Goal: Information Seeking & Learning: Check status

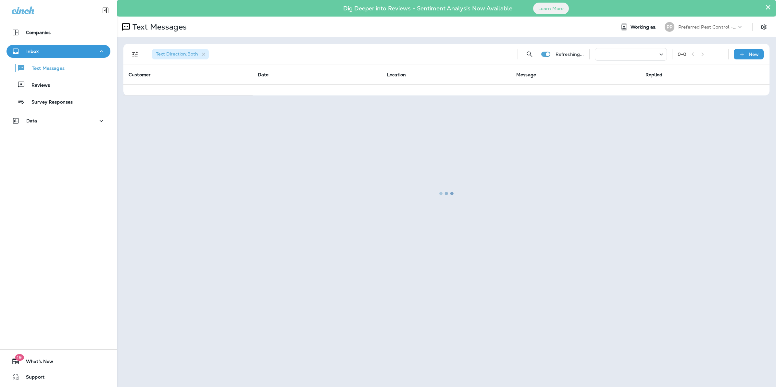
click at [202, 54] on div at bounding box center [447, 194] width 658 height 386
click at [205, 56] on div at bounding box center [447, 194] width 658 height 386
click at [128, 51] on div at bounding box center [447, 194] width 658 height 386
click at [132, 54] on div at bounding box center [447, 194] width 658 height 386
click at [134, 56] on div at bounding box center [447, 194] width 658 height 386
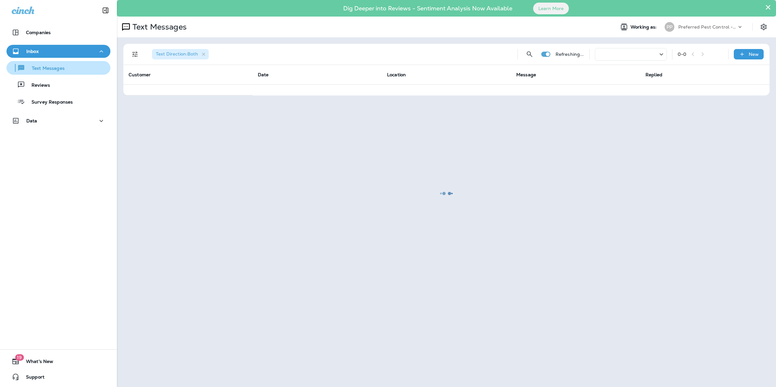
click at [61, 72] on div "Text Messages" at bounding box center [37, 68] width 56 height 10
click at [41, 70] on p "Text Messages" at bounding box center [44, 69] width 39 height 6
click at [205, 56] on div at bounding box center [447, 194] width 658 height 386
click at [26, 30] on p "Companies" at bounding box center [38, 32] width 25 height 5
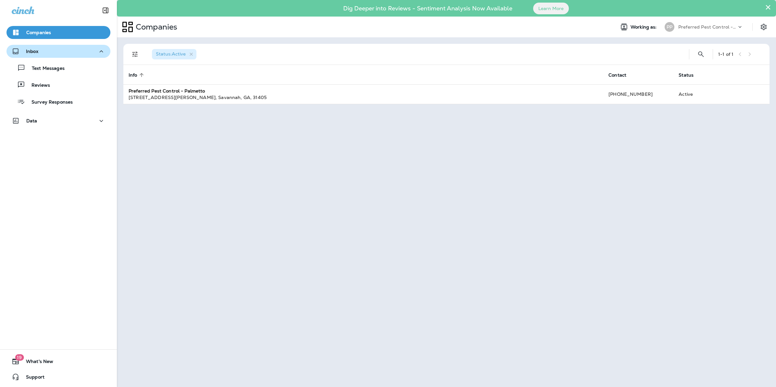
click at [31, 49] on p "Inbox" at bounding box center [32, 51] width 12 height 5
click at [36, 70] on p "Text Messages" at bounding box center [44, 69] width 39 height 6
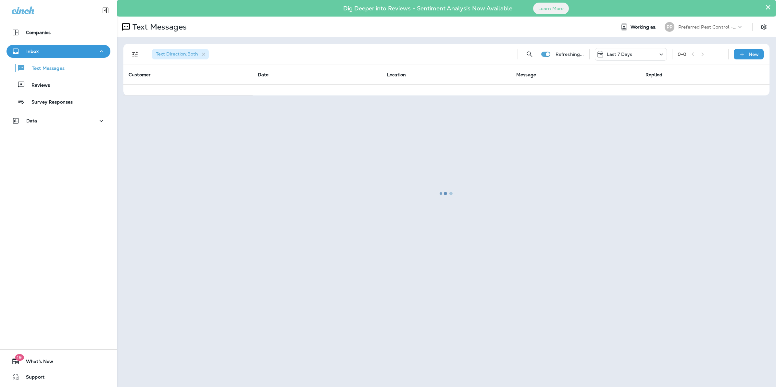
click at [132, 55] on div at bounding box center [447, 194] width 658 height 386
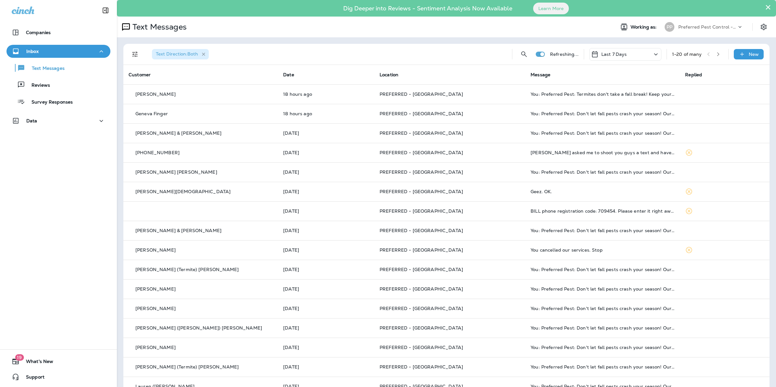
click at [205, 55] on icon "button" at bounding box center [204, 55] width 6 height 6
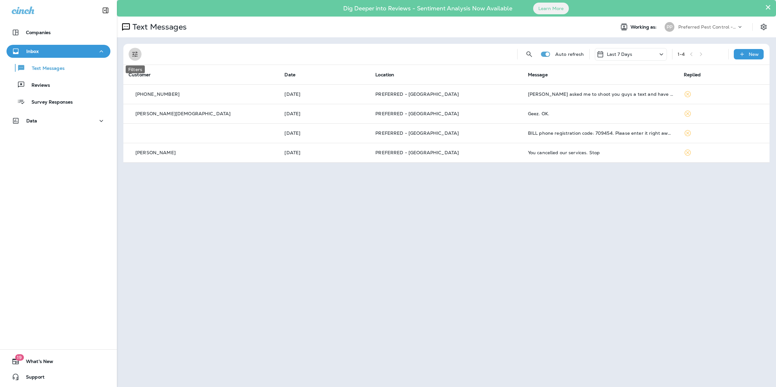
click at [138, 57] on icon "Filters" at bounding box center [135, 54] width 8 height 8
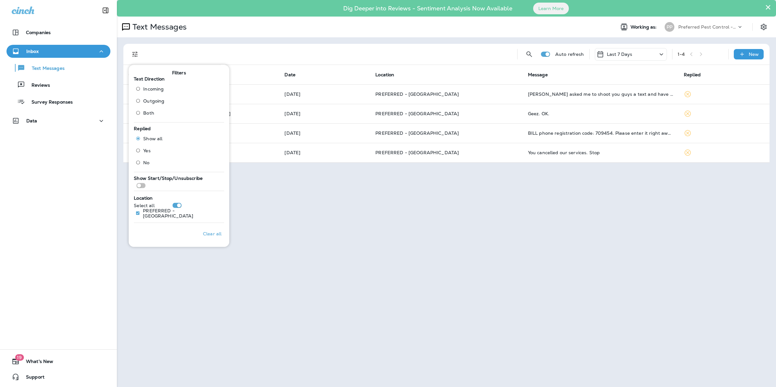
click at [154, 89] on span "Incoming" at bounding box center [153, 88] width 20 height 5
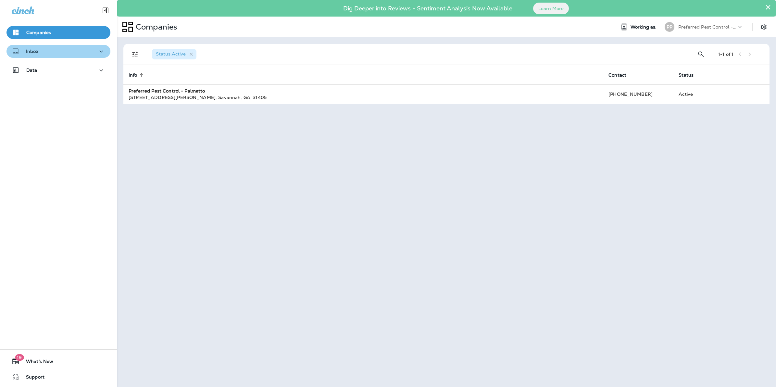
click at [69, 51] on div "Inbox" at bounding box center [58, 51] width 93 height 8
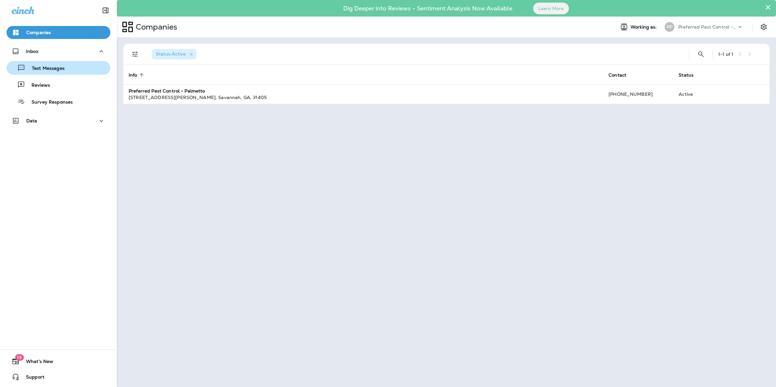
click at [51, 71] on p "Text Messages" at bounding box center [44, 69] width 39 height 6
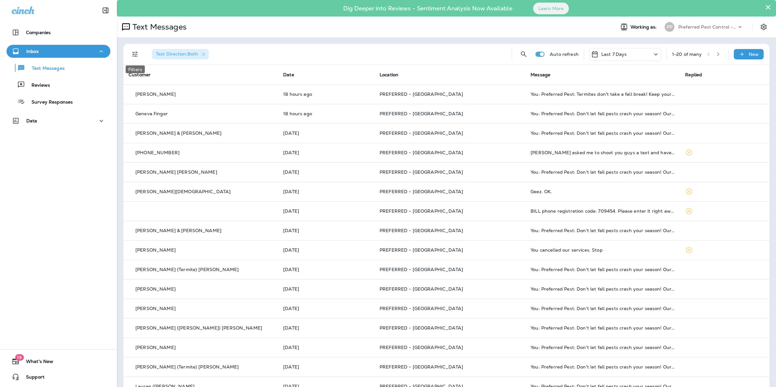
click at [134, 56] on icon "Filters" at bounding box center [135, 54] width 8 height 8
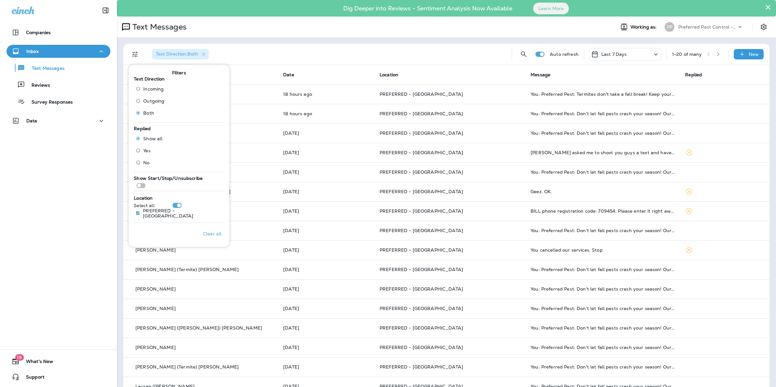
click at [150, 89] on span "Incoming" at bounding box center [153, 88] width 20 height 5
click at [265, 43] on div "Text Direction : Incoming Auto refresh Last 7 Days 1 - 20 of many New Customer …" at bounding box center [446, 258] width 659 height 443
